Goal: Navigation & Orientation: Find specific page/section

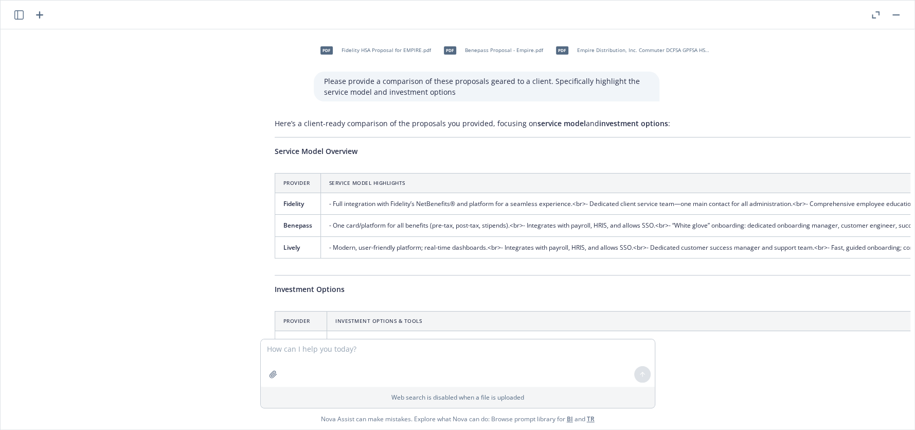
scroll to position [755, 8]
